Goal: Task Accomplishment & Management: Manage account settings

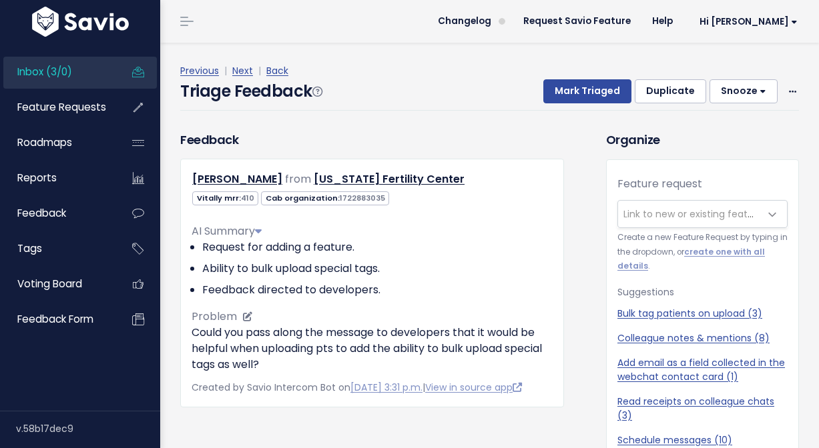
scroll to position [1, 0]
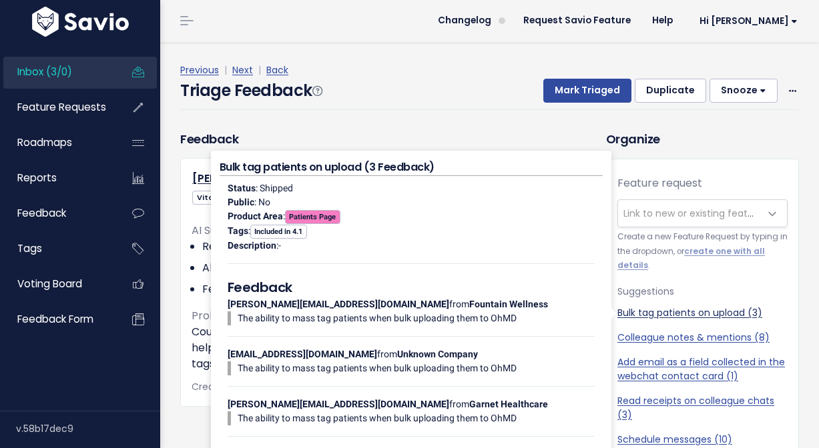
click at [727, 310] on link "Bulk tag patients on upload (3)" at bounding box center [702, 313] width 170 height 14
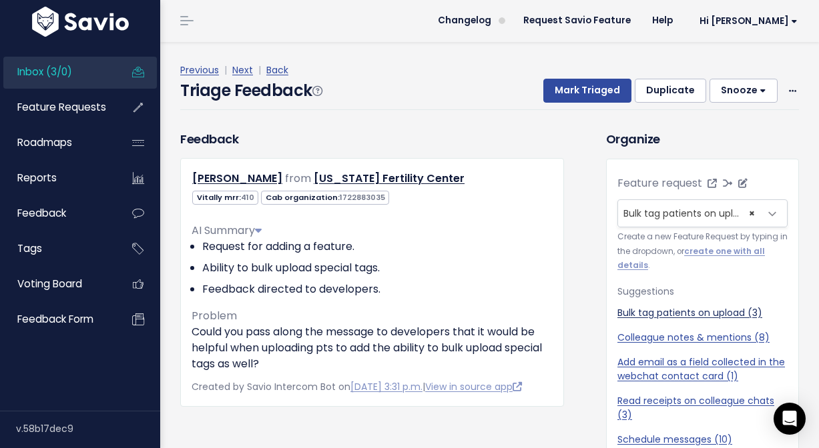
select select "47893"
click at [590, 99] on button "Mark Triaged" at bounding box center [587, 91] width 88 height 24
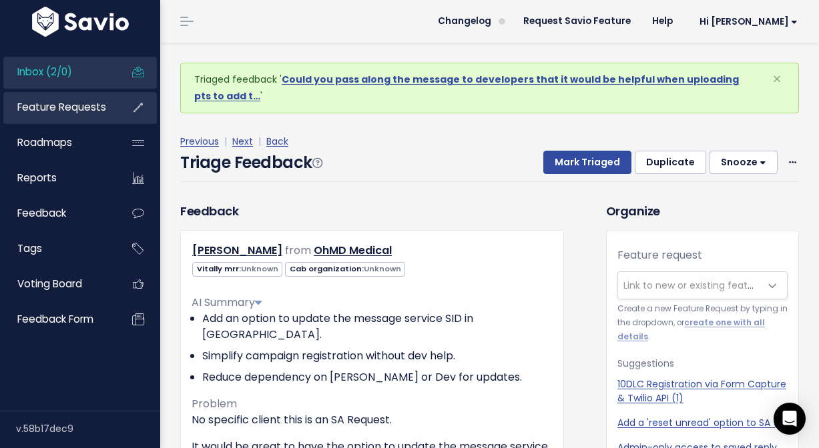
click at [55, 108] on span "Feature Requests" at bounding box center [61, 107] width 89 height 14
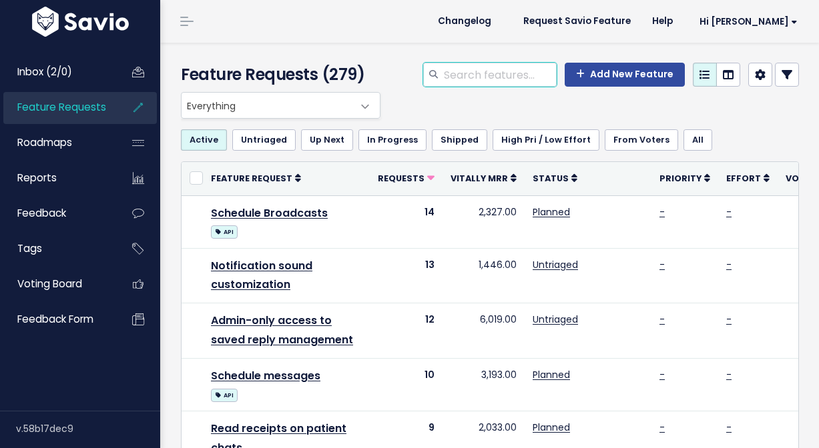
click at [538, 73] on input "search" at bounding box center [499, 75] width 114 height 24
type input "t"
